Goal: Transaction & Acquisition: Purchase product/service

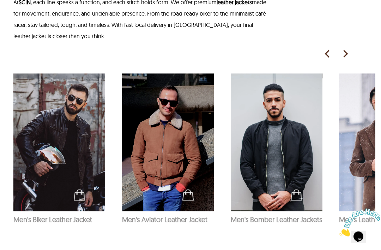
scroll to position [814, 5]
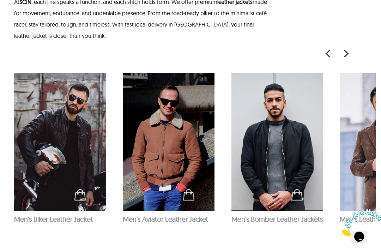
click at [290, 153] on img at bounding box center [278, 142] width 92 height 138
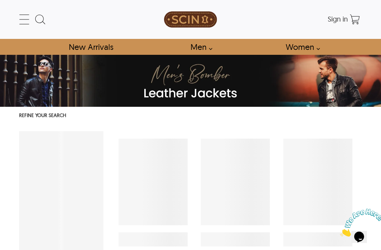
click at [196, 48] on link "Men" at bounding box center [200, 47] width 34 height 16
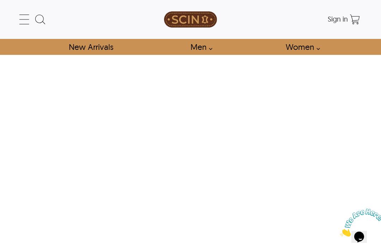
click at [203, 47] on link "Men" at bounding box center [200, 47] width 34 height 16
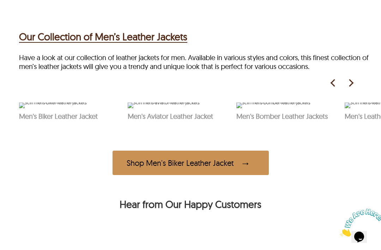
scroll to position [282, 0]
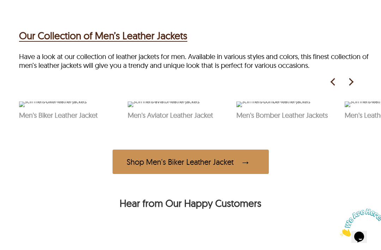
click at [353, 84] on img at bounding box center [351, 82] width 11 height 11
click at [352, 87] on img at bounding box center [351, 82] width 11 height 11
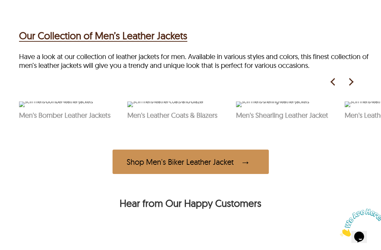
scroll to position [0, 283]
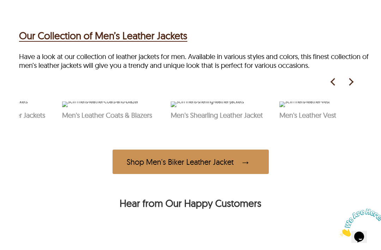
click at [354, 84] on img at bounding box center [351, 82] width 11 height 11
click at [336, 84] on img at bounding box center [333, 82] width 11 height 11
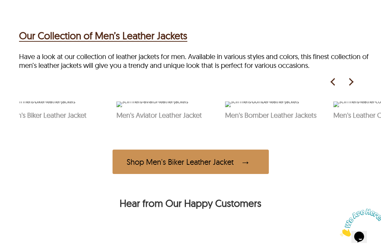
scroll to position [0, 0]
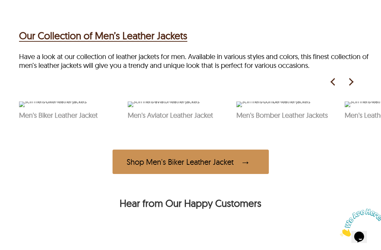
click at [334, 87] on img at bounding box center [333, 82] width 11 height 11
